Goal: Register for event/course

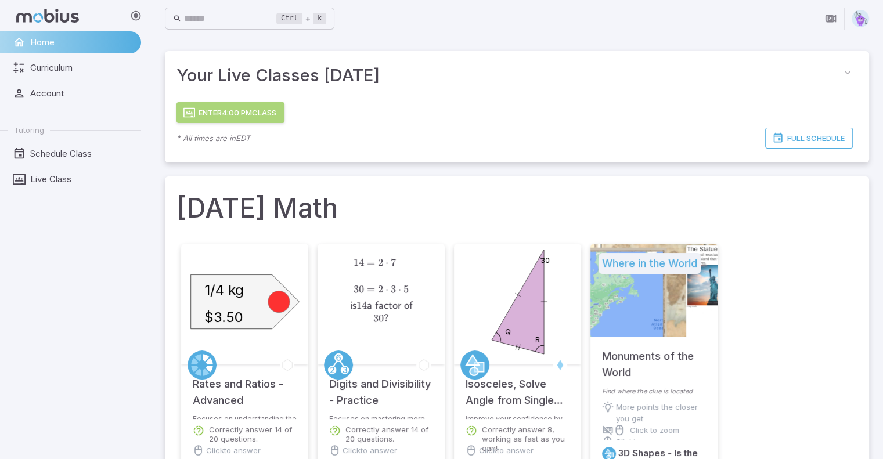
click at [236, 104] on button "Enter 4:00 PM Class" at bounding box center [230, 112] width 108 height 21
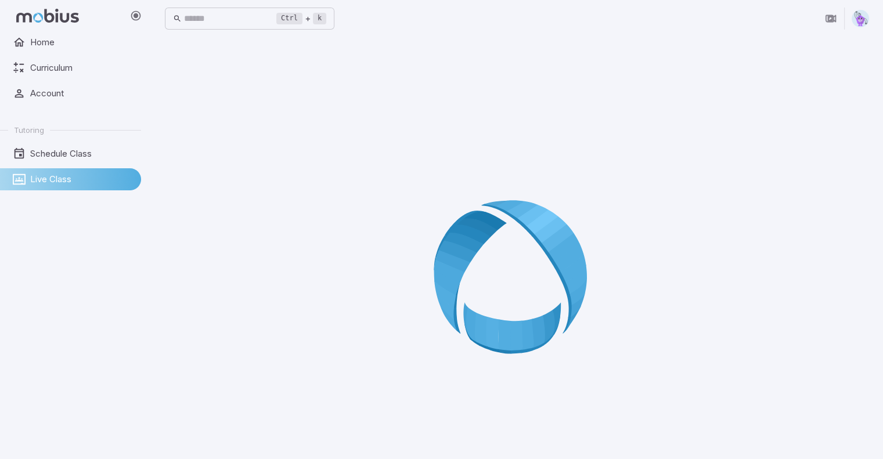
click at [536, 254] on icon at bounding box center [517, 280] width 167 height 167
click at [66, 181] on span "Live Class" at bounding box center [81, 179] width 103 height 13
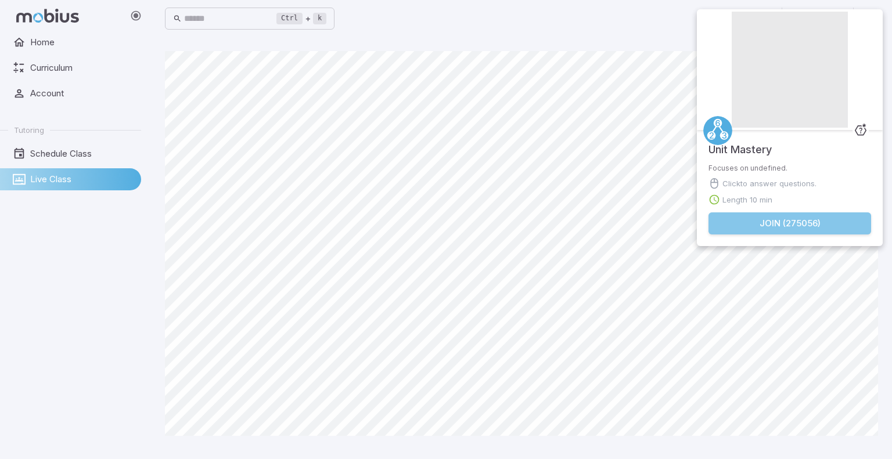
click at [778, 229] on button "Join ( 275056 )" at bounding box center [789, 223] width 163 height 22
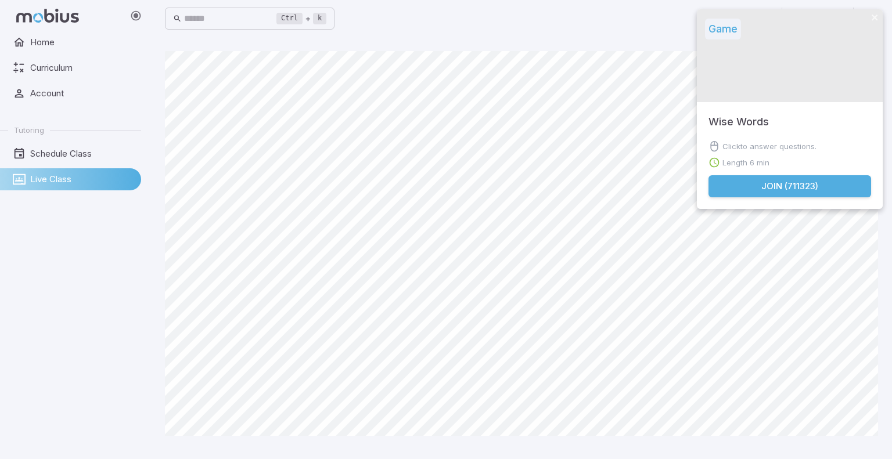
click at [46, 311] on div "Home Curriculum Account Tutoring Schedule Class Live Class" at bounding box center [75, 245] width 150 height 428
click at [51, 310] on div "Home Curriculum Account Tutoring Schedule Class Live Class" at bounding box center [75, 245] width 150 height 428
click at [51, 309] on div "Home Curriculum Account Tutoring Schedule Class Live Class" at bounding box center [75, 245] width 150 height 428
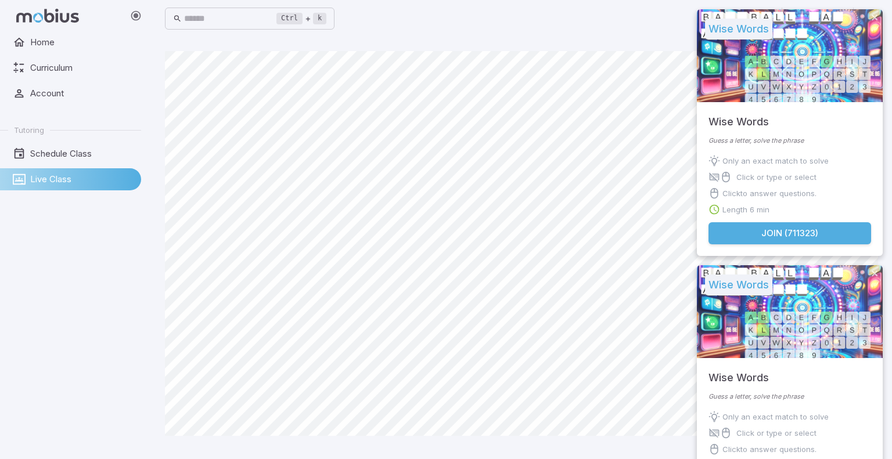
click at [51, 314] on div "Home Curriculum Account Tutoring Schedule Class Live Class" at bounding box center [75, 245] width 150 height 428
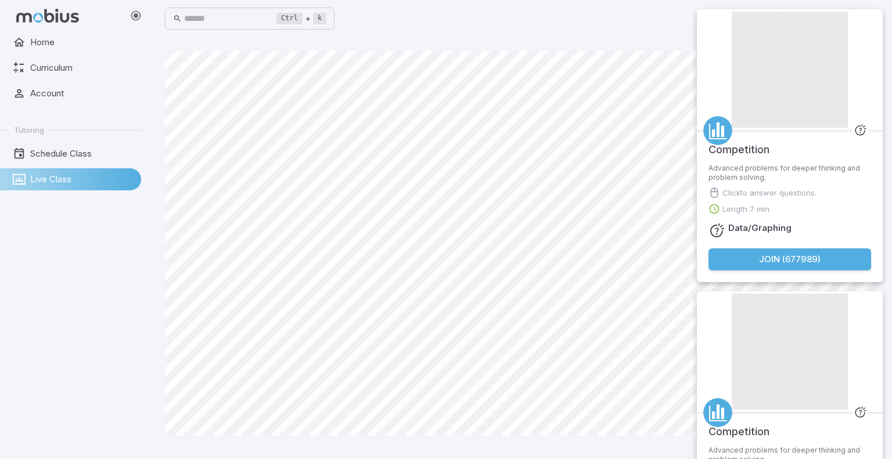
click at [787, 262] on button "Join ( 677989 )" at bounding box center [789, 259] width 163 height 22
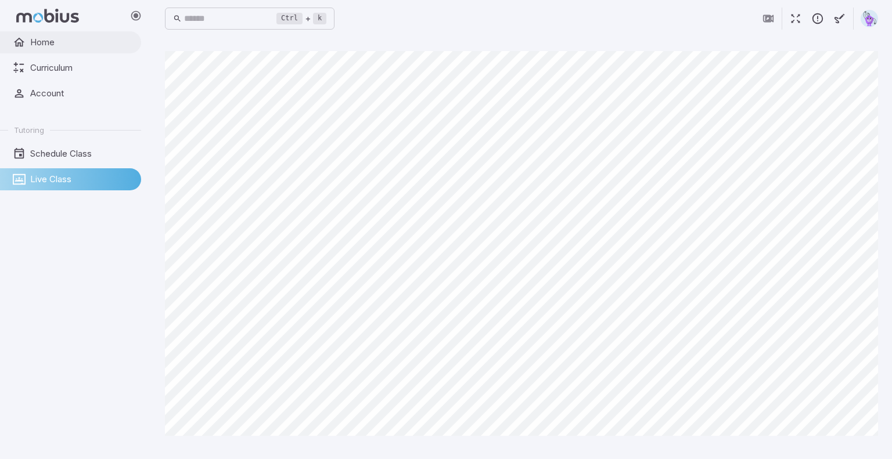
click at [86, 44] on span "Home" at bounding box center [81, 42] width 103 height 13
